Goal: Information Seeking & Learning: Check status

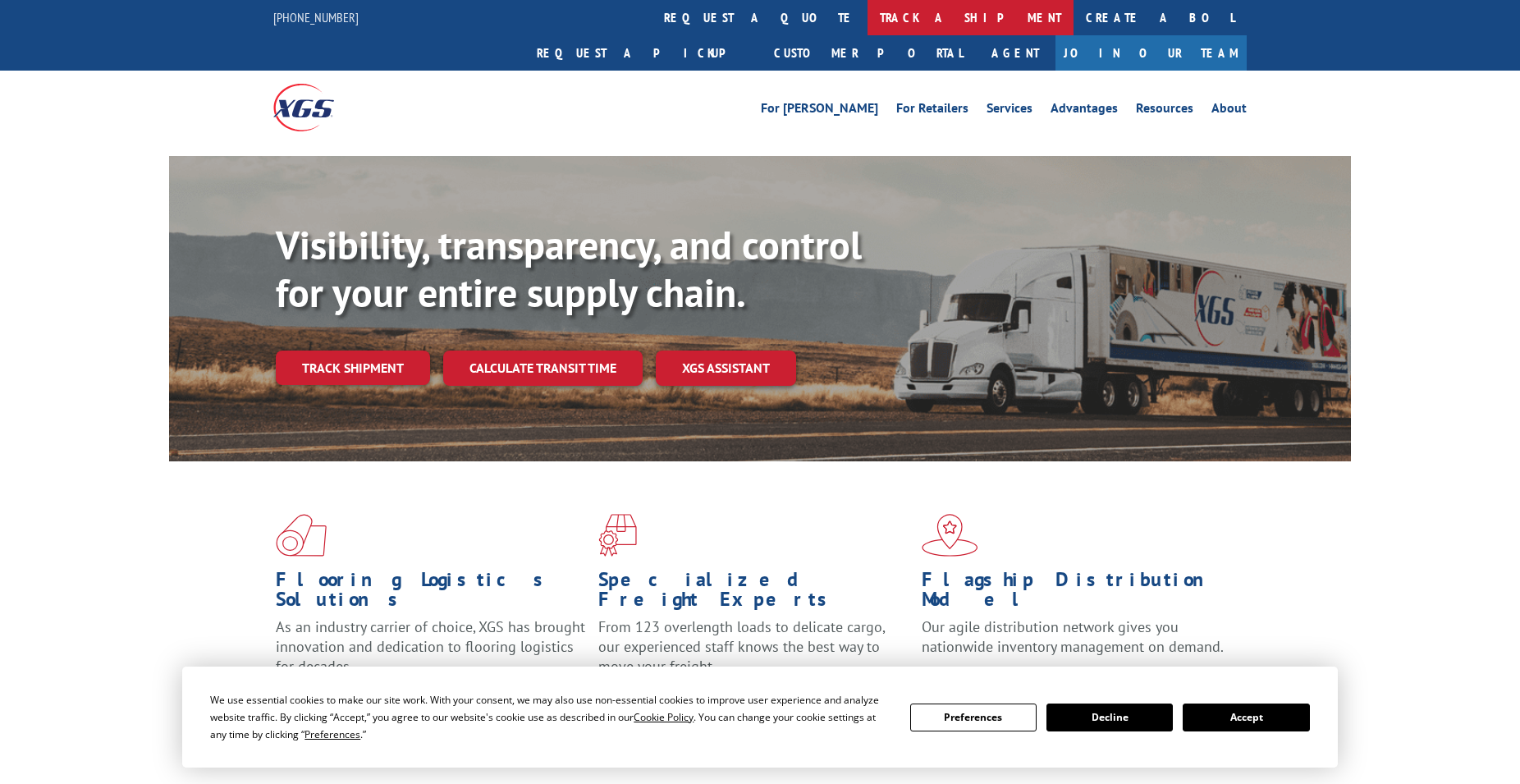
click at [868, 19] on link "track a shipment" at bounding box center [971, 18] width 206 height 35
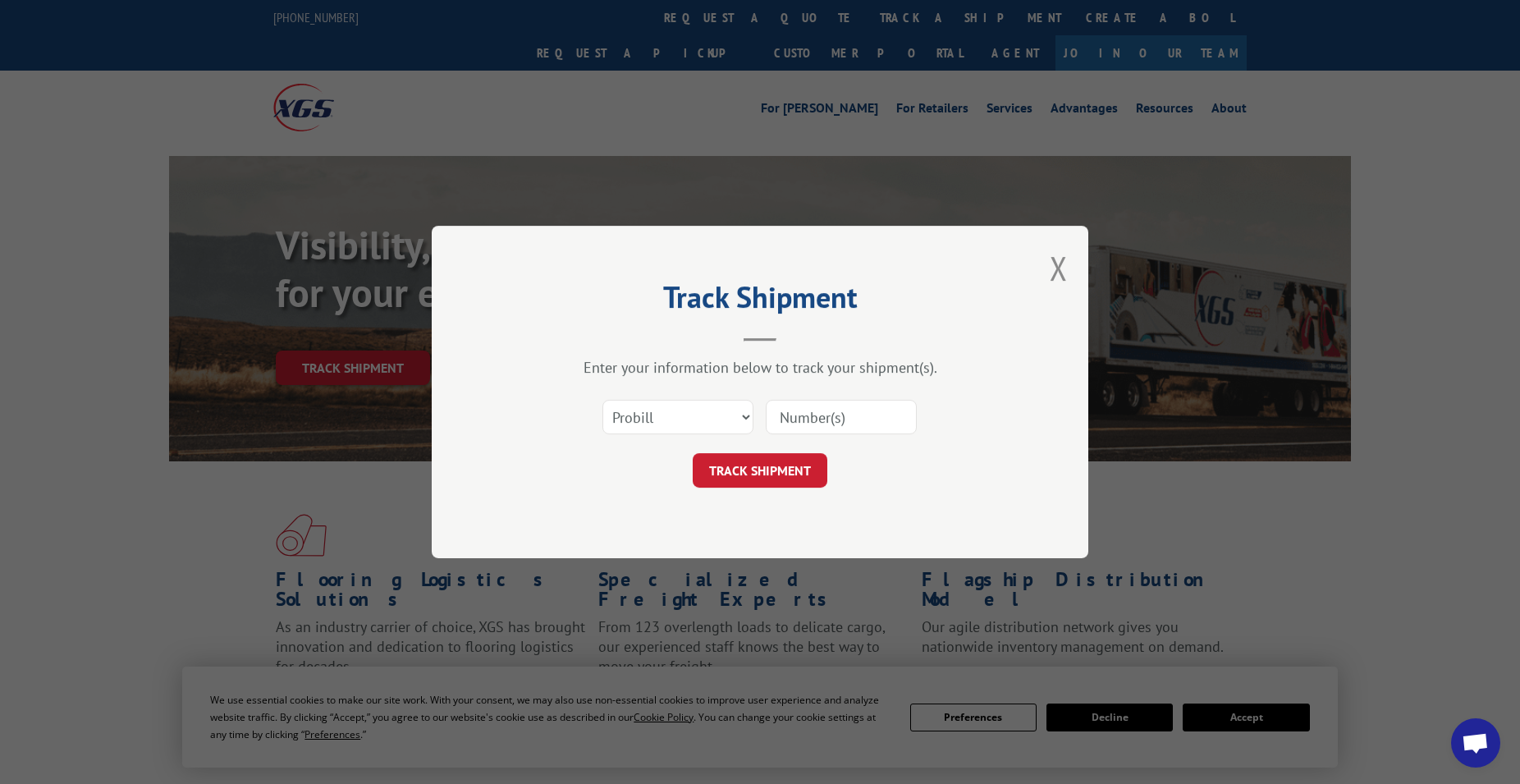
drag, startPoint x: 804, startPoint y: 424, endPoint x: 907, endPoint y: 420, distance: 103.1
click at [809, 423] on input at bounding box center [842, 416] width 151 height 35
click at [602, 400] on select "Select category... Probill BOL PO" at bounding box center [678, 416] width 151 height 35
select select "bol"
click option "BOL" at bounding box center [0, 0] width 0 height 0
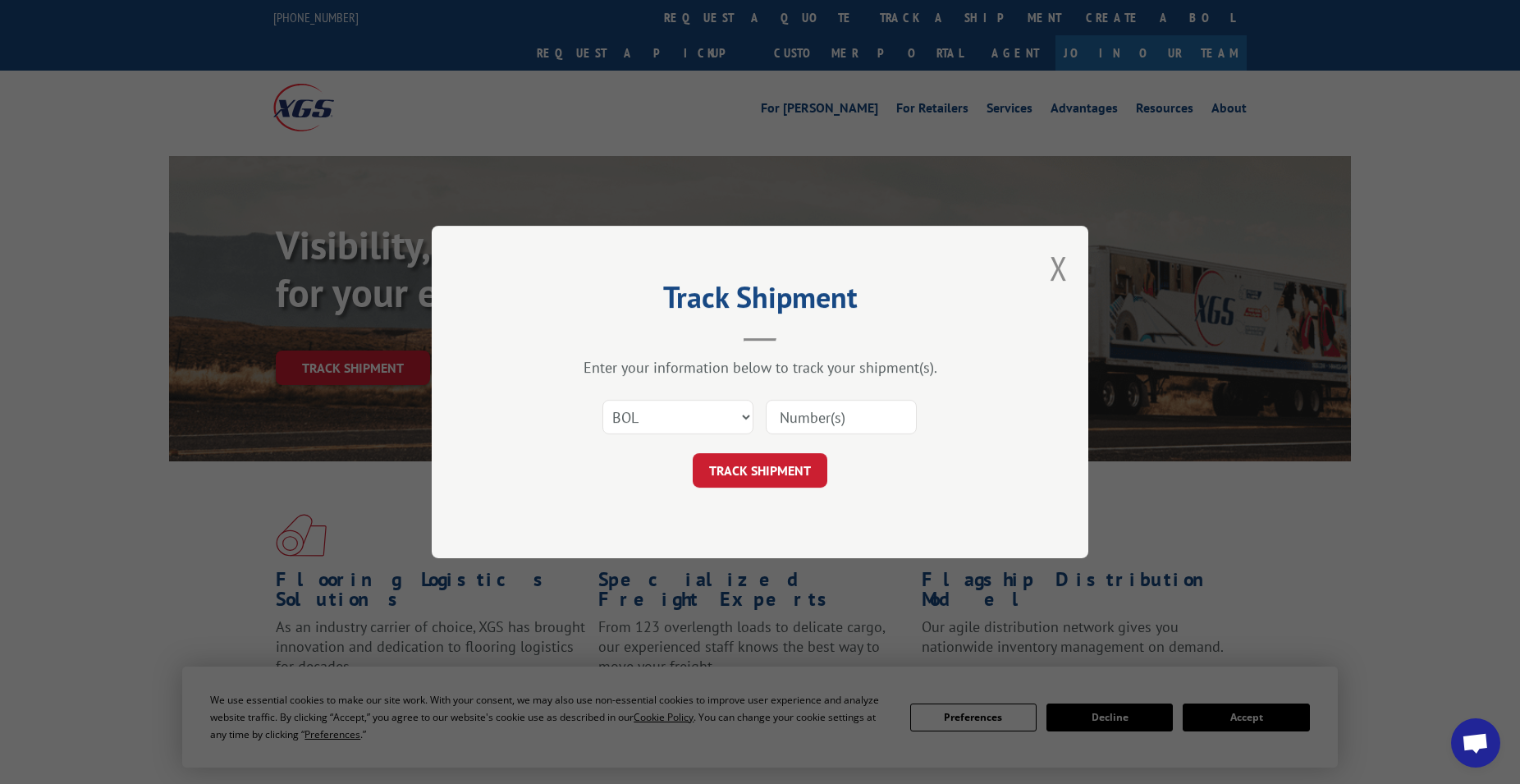
click at [790, 423] on input at bounding box center [842, 416] width 151 height 35
type input "6486998"
click at [756, 467] on button "TRACK SHIPMENT" at bounding box center [760, 470] width 134 height 35
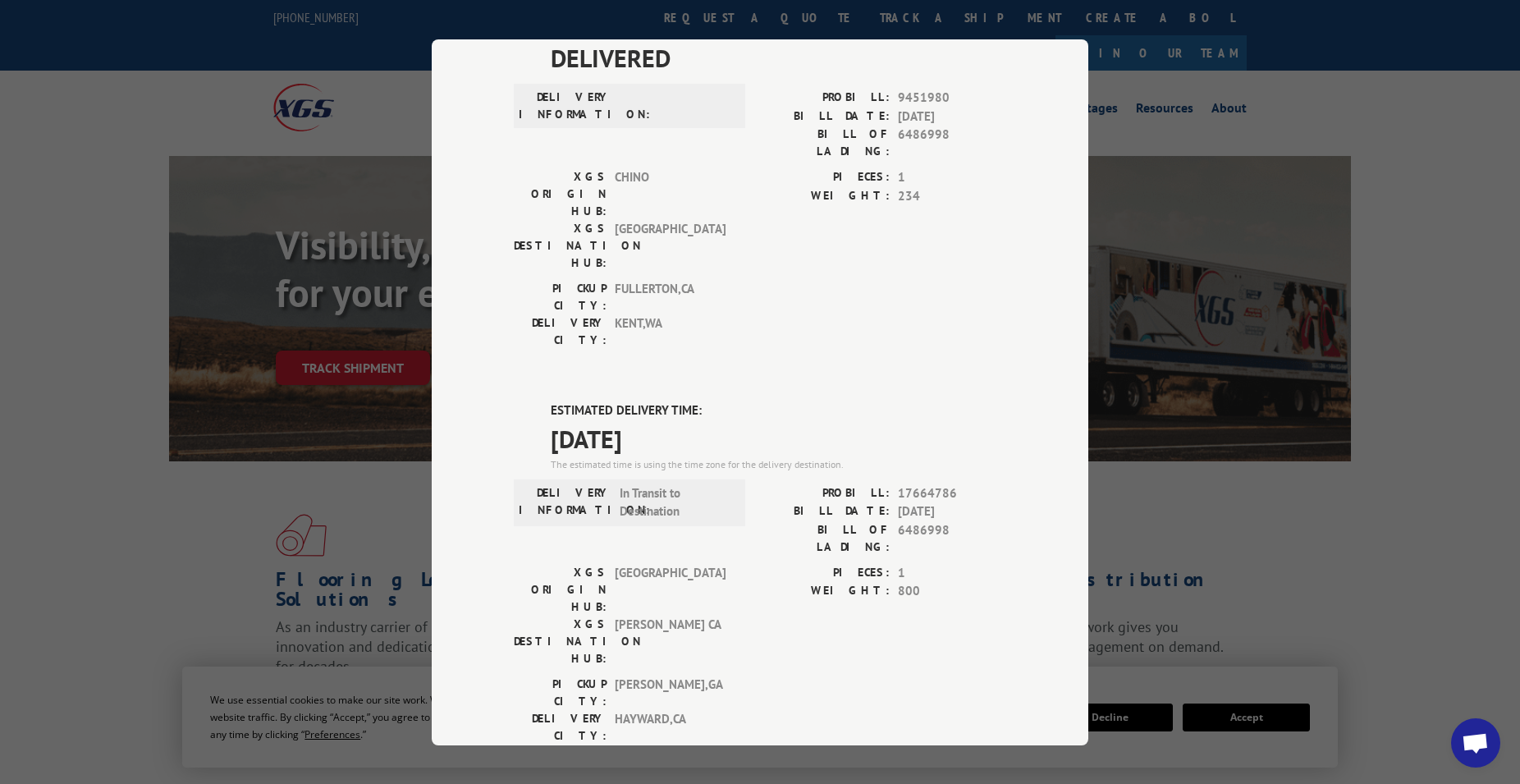
scroll to position [119, 0]
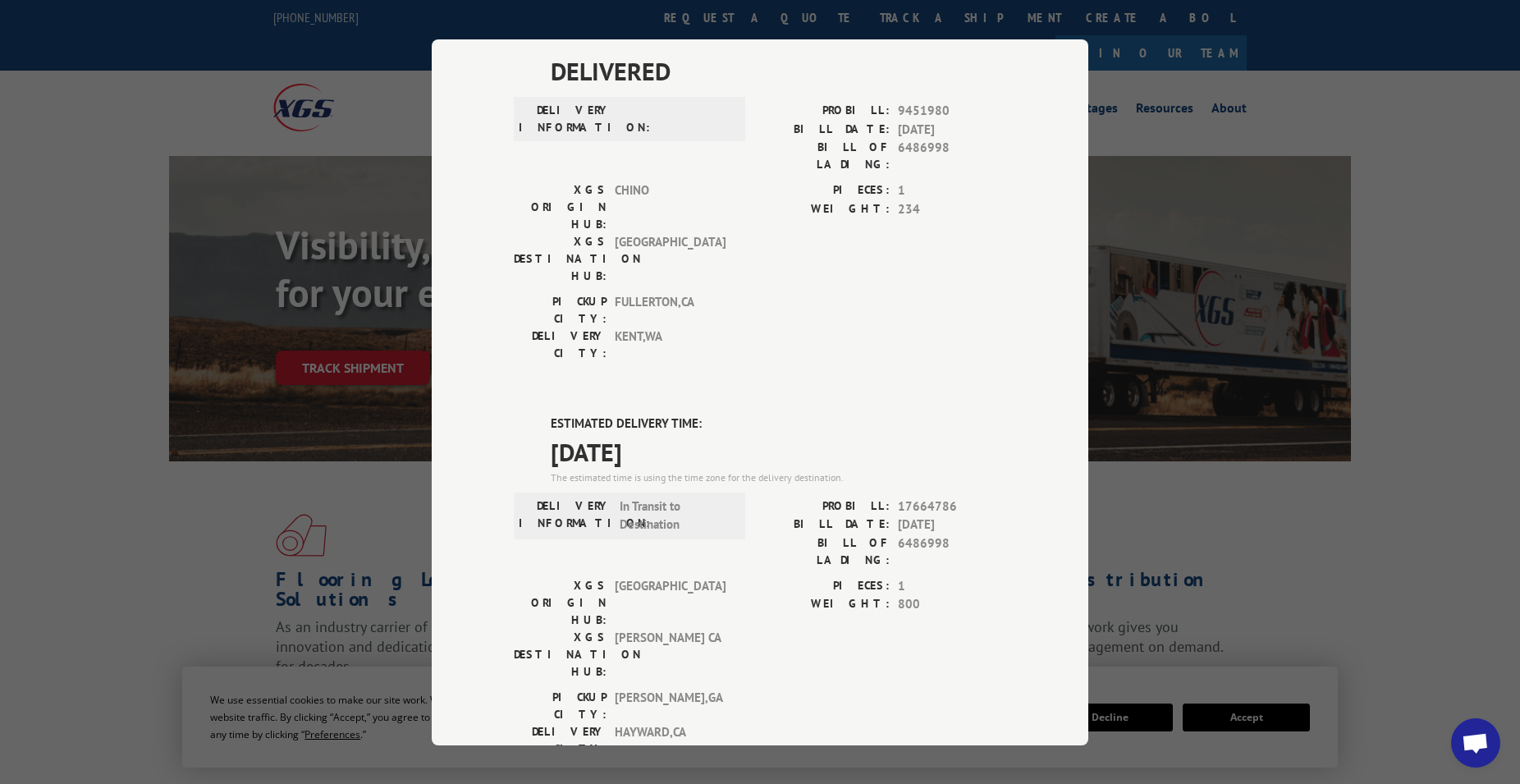
click at [858, 293] on div "PICKUP CITY: [GEOGRAPHIC_DATA] , [GEOGRAPHIC_DATA] [GEOGRAPHIC_DATA]: [GEOGRAPH…" at bounding box center [760, 331] width 493 height 77
